Goal: Check status: Check status

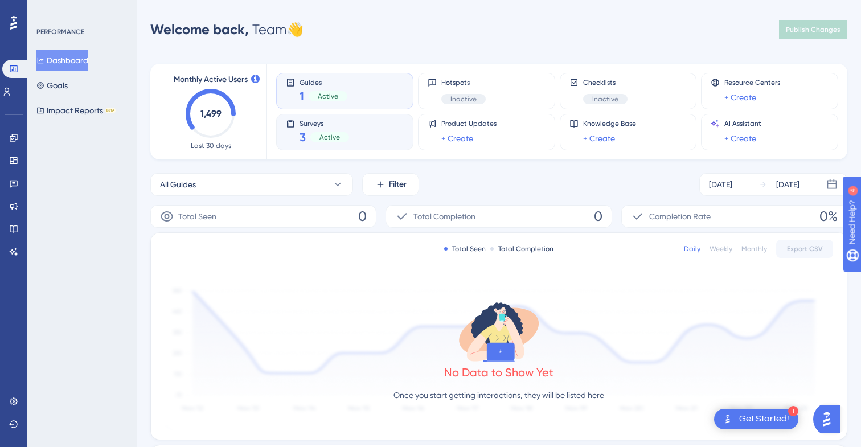
click at [303, 129] on span "3" at bounding box center [302, 137] width 6 height 16
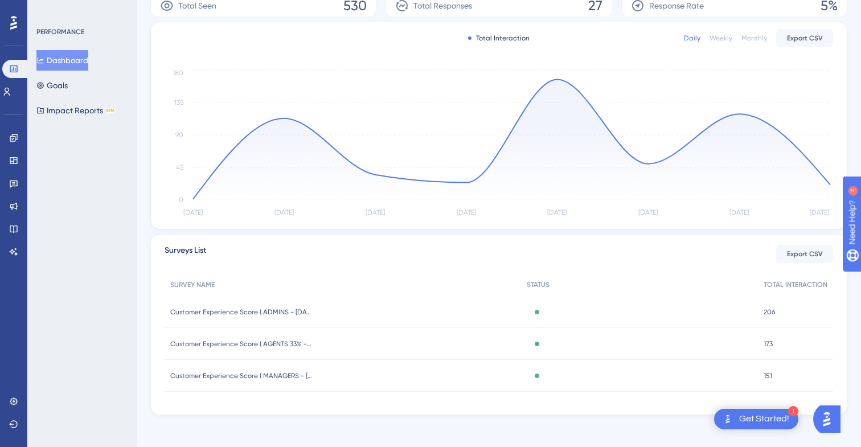
scroll to position [215, 0]
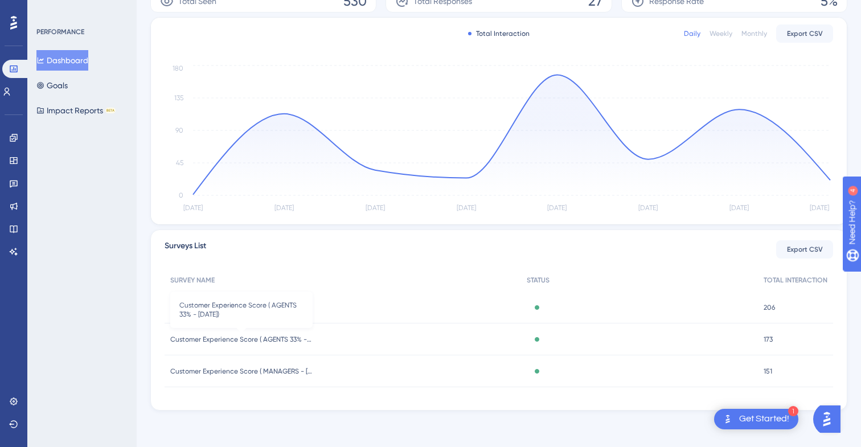
click at [284, 338] on span "Customer Experience Score ( AGENTS 33% - [DATE])" at bounding box center [241, 339] width 142 height 9
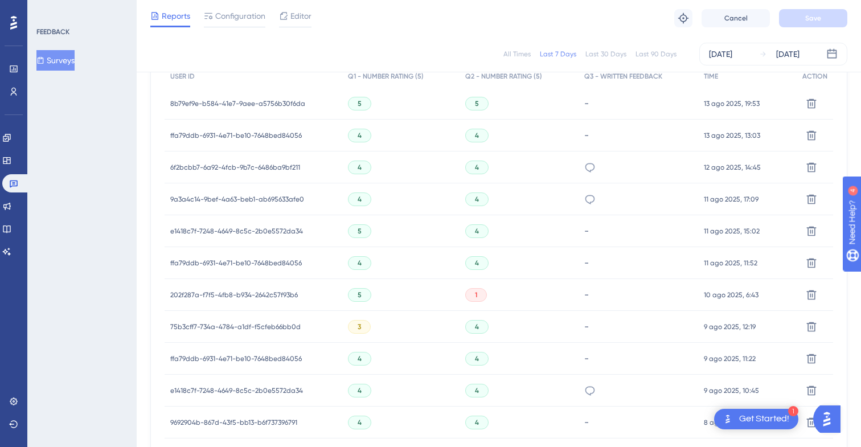
scroll to position [373, 0]
click at [586, 167] on icon at bounding box center [589, 166] width 11 height 11
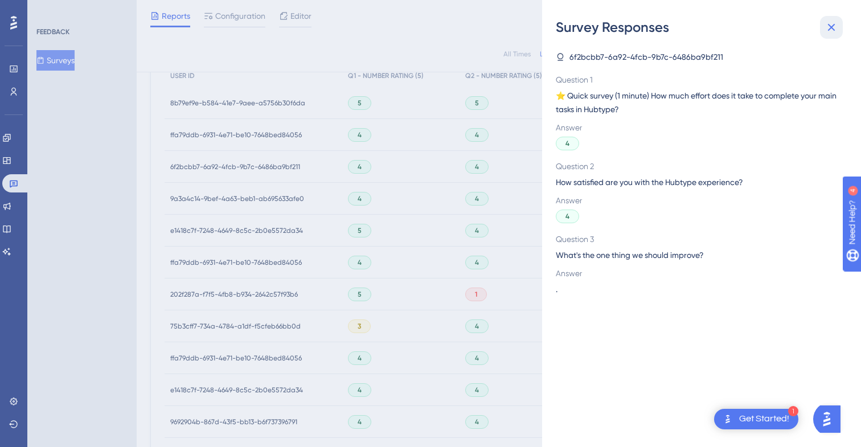
click at [832, 30] on icon at bounding box center [831, 27] width 14 height 14
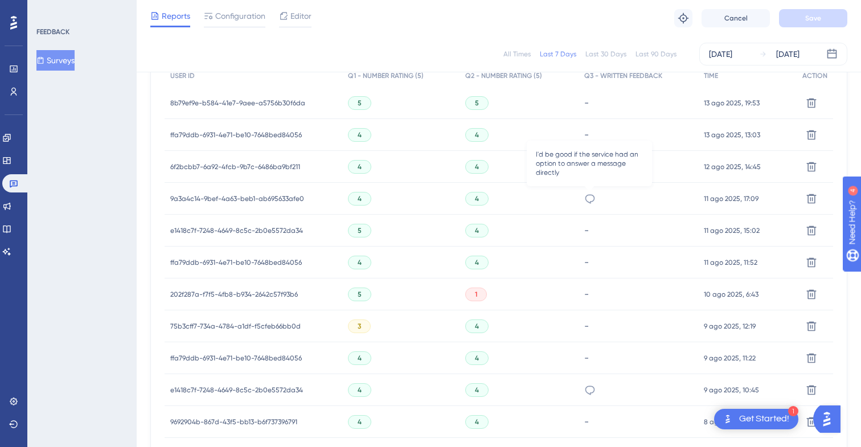
click at [594, 195] on icon at bounding box center [589, 198] width 11 height 11
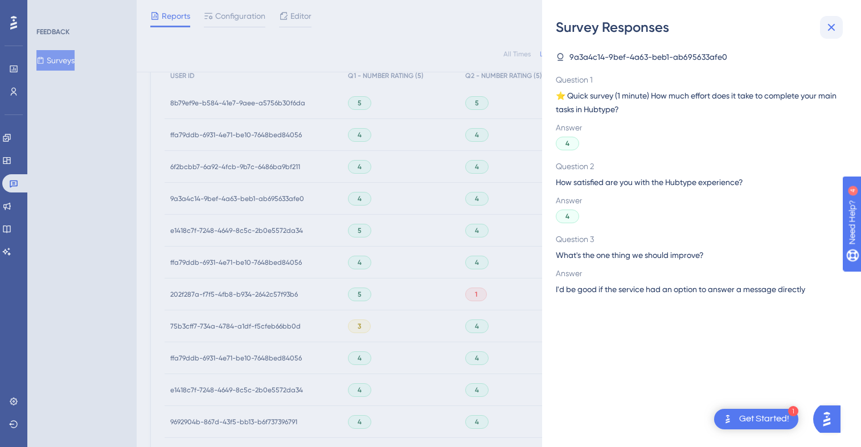
click at [841, 32] on button at bounding box center [831, 27] width 23 height 23
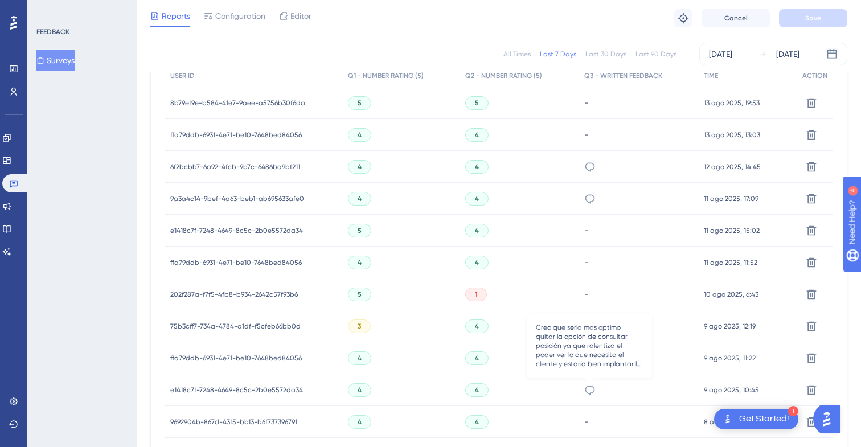
click at [587, 389] on icon at bounding box center [589, 389] width 11 height 11
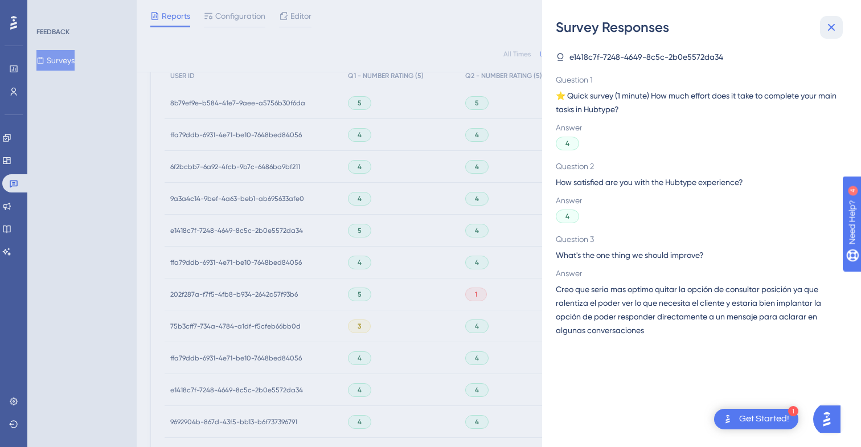
click at [837, 27] on icon at bounding box center [831, 27] width 14 height 14
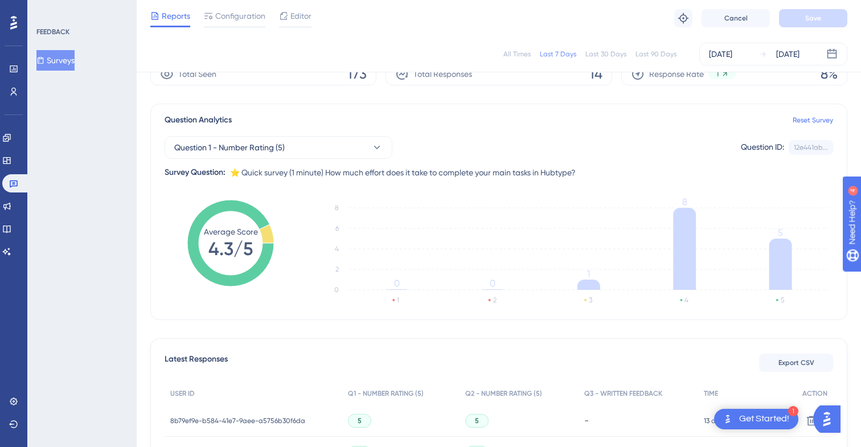
scroll to position [0, 0]
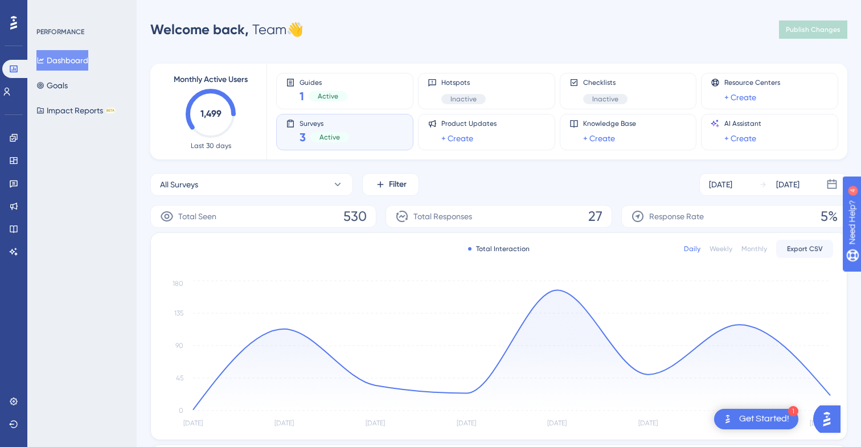
scroll to position [215, 0]
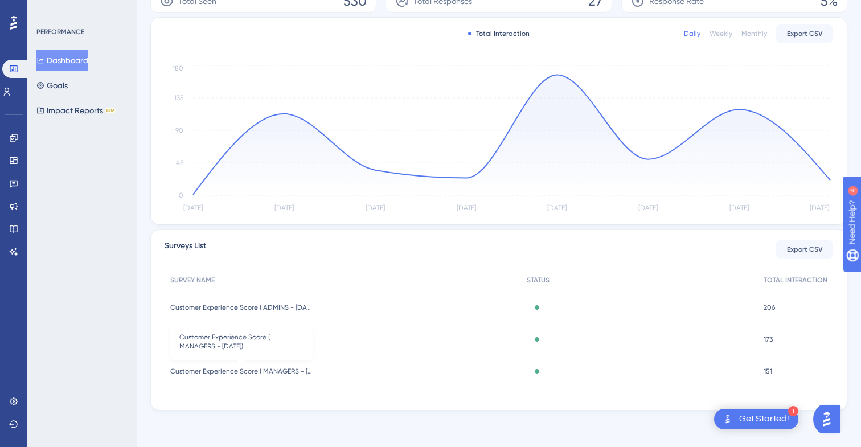
click at [294, 369] on span "Customer Experience Score ( MANAGERS - [DATE])" at bounding box center [241, 371] width 142 height 9
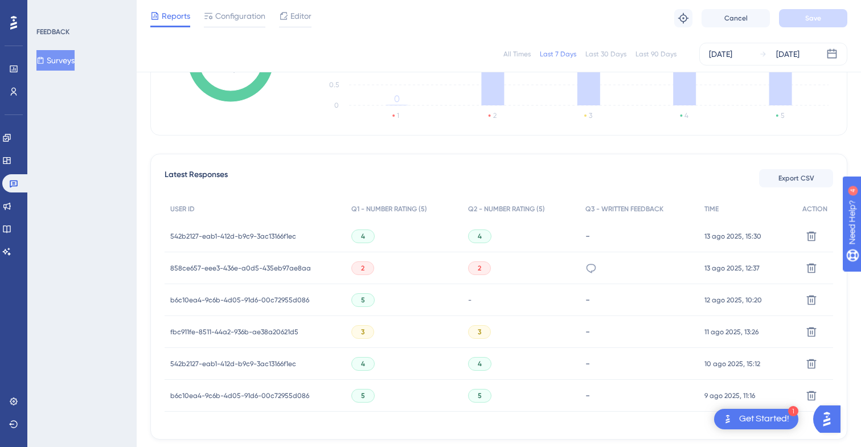
scroll to position [292, 0]
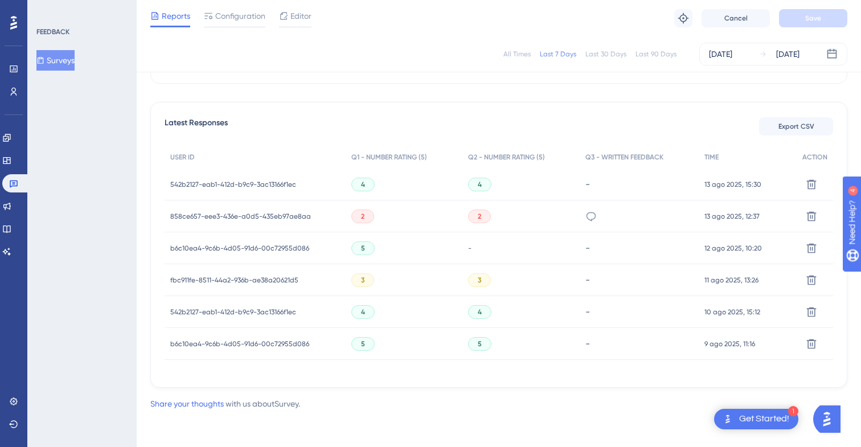
click at [554, 217] on div "2" at bounding box center [520, 216] width 117 height 32
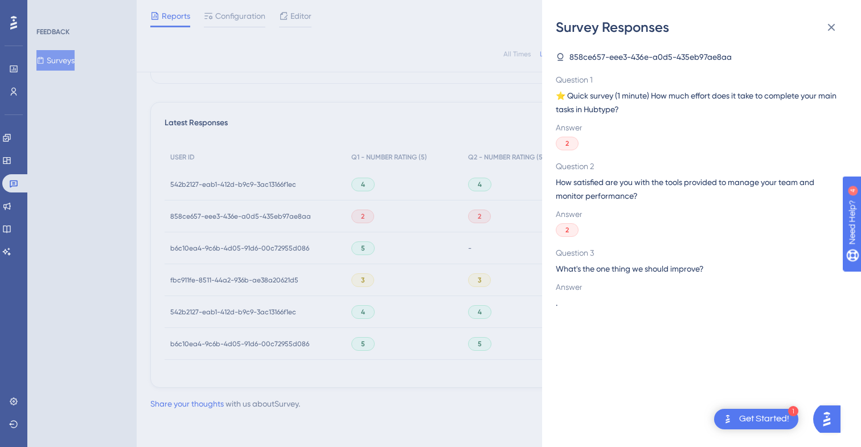
click at [491, 215] on div "Survey Responses 858ce657-eee3-436e-a0d5-435eb97ae8aa Question 1 ⭐️ Quick surve…" at bounding box center [430, 223] width 861 height 447
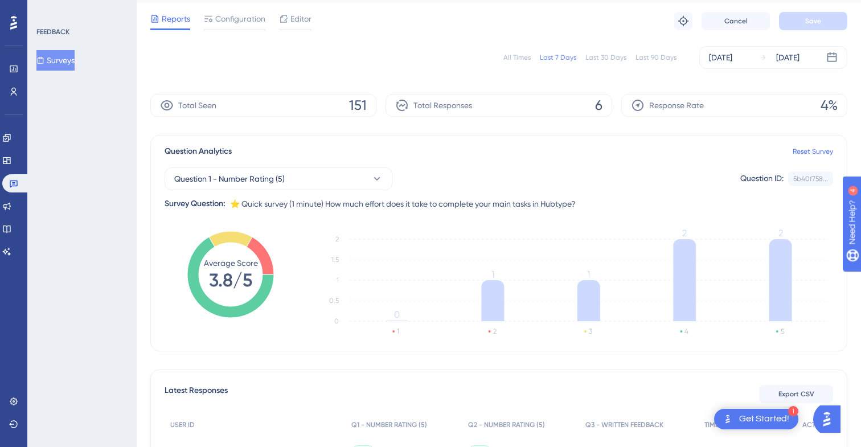
scroll to position [0, 0]
